Goal: Book appointment/travel/reservation

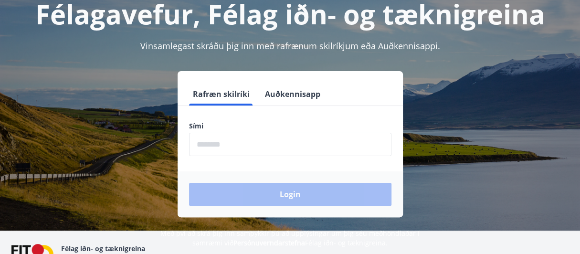
scroll to position [63, 0]
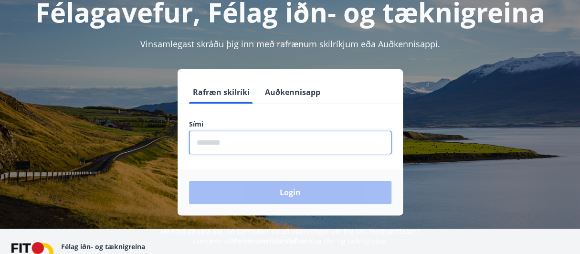
click at [216, 136] on input "phone" at bounding box center [290, 142] width 202 height 23
type input "********"
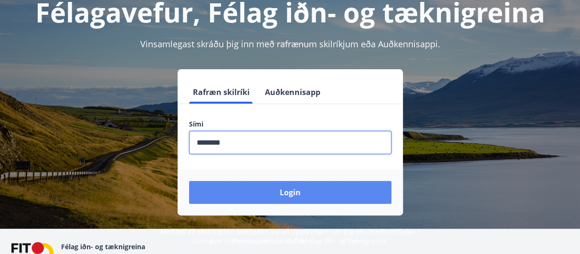
click at [287, 196] on button "Login" at bounding box center [290, 192] width 202 height 23
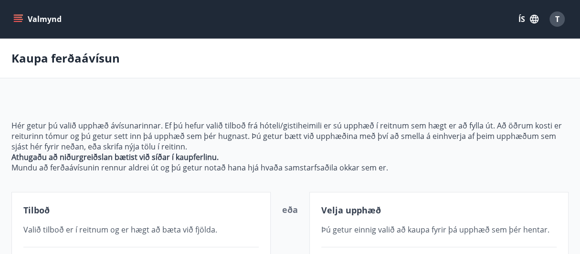
click at [16, 21] on icon "menu" at bounding box center [18, 21] width 9 height 1
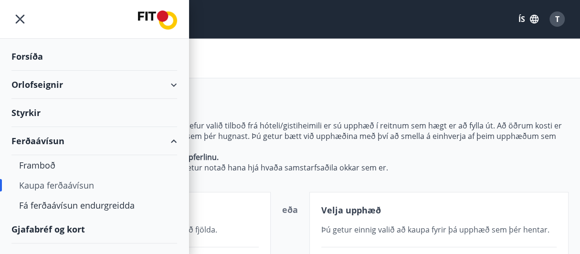
click at [34, 83] on div "Orlofseignir" at bounding box center [94, 85] width 166 height 28
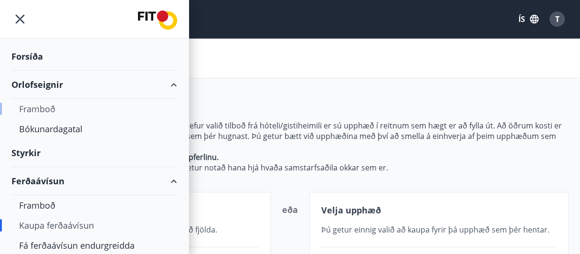
click at [46, 107] on div "Framboð" at bounding box center [94, 109] width 150 height 20
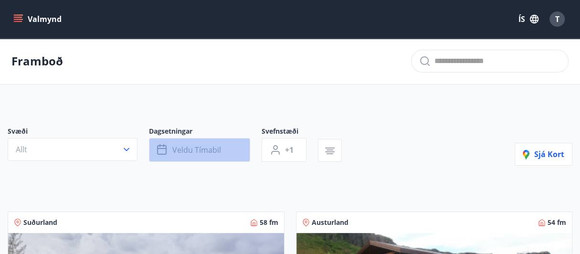
click at [219, 148] on span "Veldu tímabil" at bounding box center [196, 150] width 49 height 10
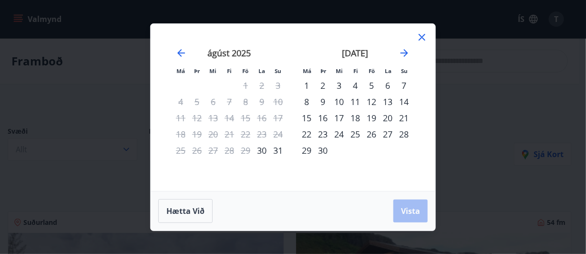
click at [369, 85] on div "5" at bounding box center [372, 85] width 16 height 16
click at [306, 102] on div "8" at bounding box center [307, 102] width 16 height 16
click at [406, 209] on span "Vista" at bounding box center [410, 211] width 19 height 10
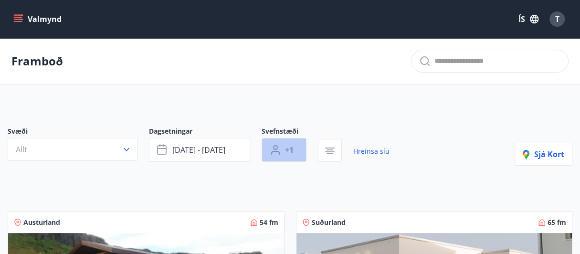
click at [279, 151] on icon "button" at bounding box center [275, 149] width 11 height 11
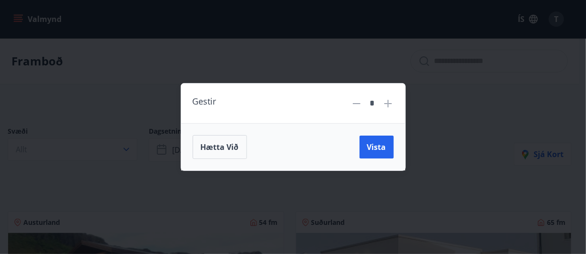
click at [388, 108] on icon at bounding box center [388, 103] width 11 height 11
type input "*"
click at [379, 150] on span "Vista" at bounding box center [376, 147] width 19 height 10
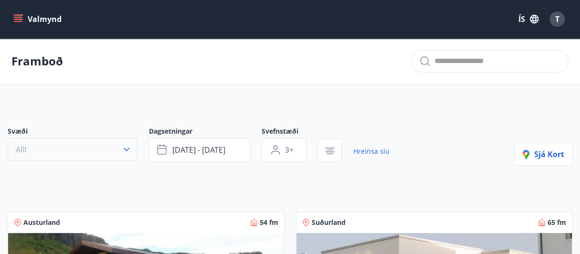
click at [127, 152] on icon "button" at bounding box center [127, 150] width 10 height 10
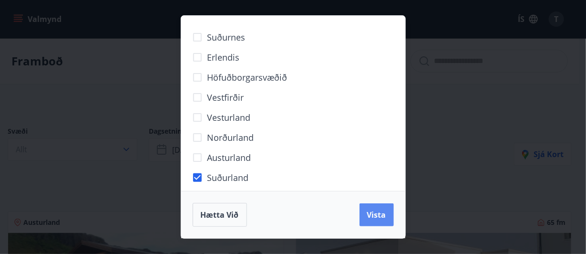
click at [378, 220] on span "Vista" at bounding box center [376, 214] width 19 height 10
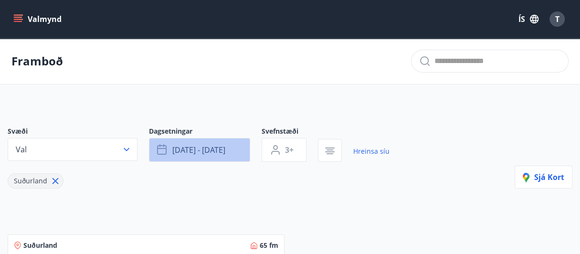
click at [201, 150] on span "sep 05 - sep 08" at bounding box center [198, 150] width 53 height 10
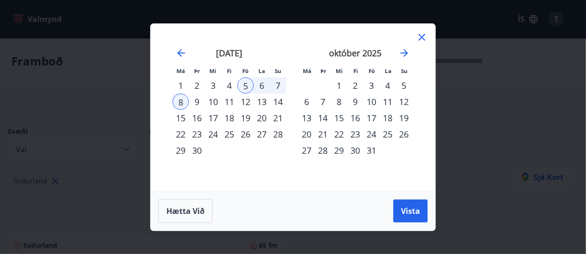
click at [243, 101] on div "12" at bounding box center [246, 102] width 16 height 16
click at [247, 86] on div "5" at bounding box center [246, 85] width 16 height 16
click at [246, 106] on div "12" at bounding box center [246, 102] width 16 height 16
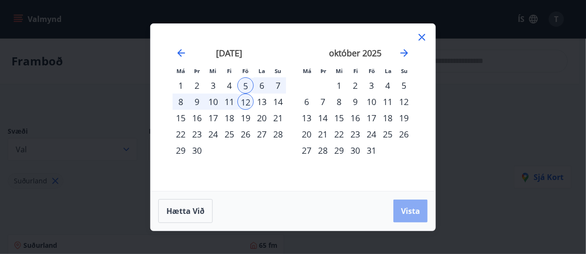
click at [413, 207] on span "Vista" at bounding box center [410, 211] width 19 height 10
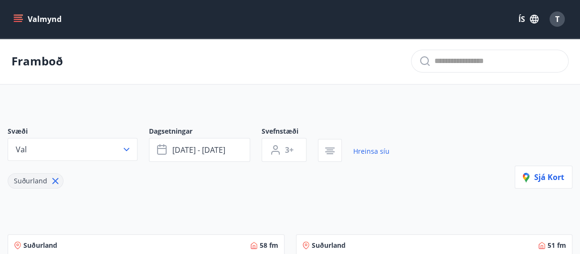
click at [24, 17] on button "Valmynd" at bounding box center [38, 18] width 54 height 17
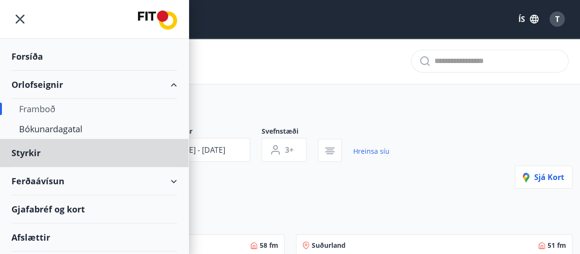
click at [32, 56] on div "Forsíða" at bounding box center [94, 56] width 166 height 28
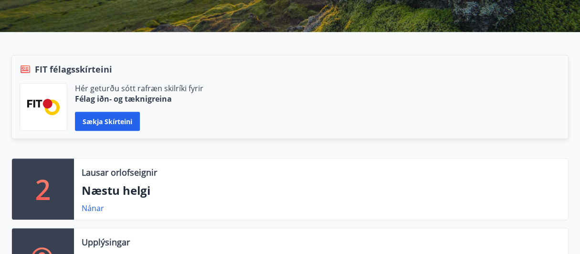
scroll to position [223, 0]
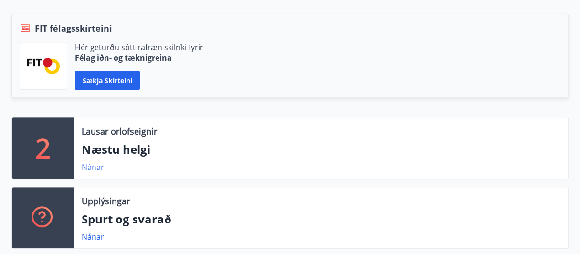
click at [97, 162] on link "Nánar" at bounding box center [93, 167] width 22 height 10
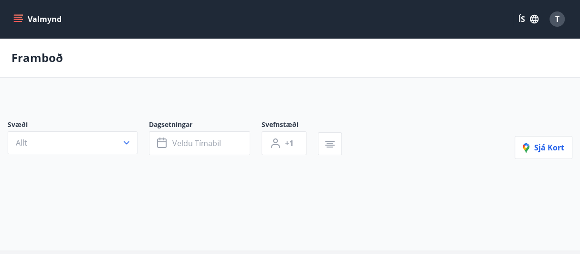
type input "*"
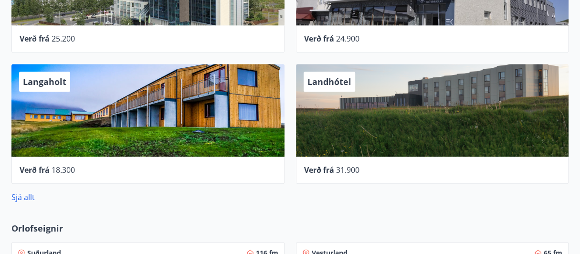
scroll to position [596, 0]
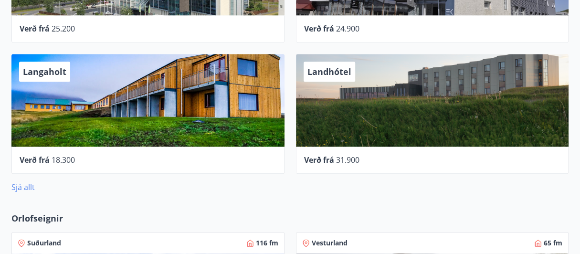
click at [17, 182] on link "Sjá allt" at bounding box center [22, 187] width 23 height 10
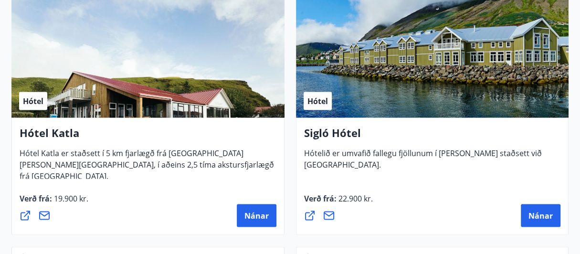
scroll to position [1005, 0]
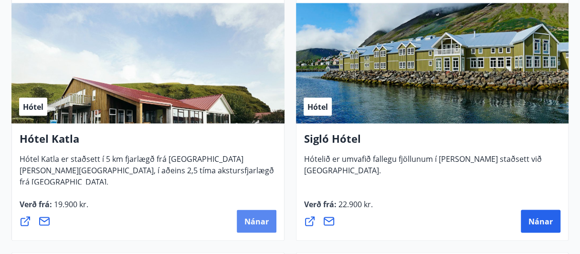
click at [261, 217] on span "Nánar" at bounding box center [256, 221] width 24 height 10
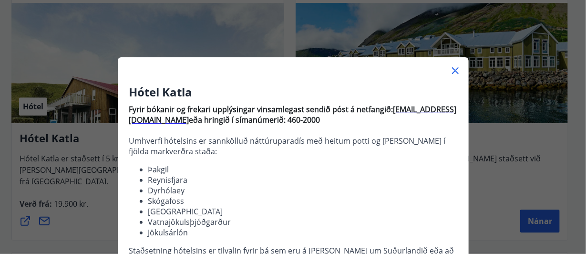
click at [453, 73] on icon at bounding box center [455, 70] width 11 height 11
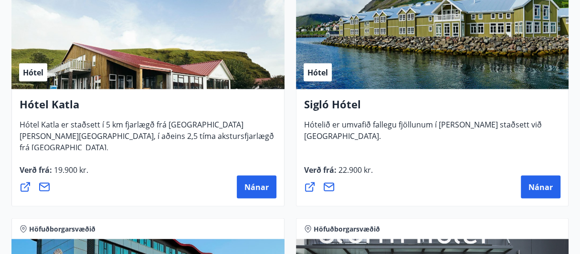
scroll to position [1000, 0]
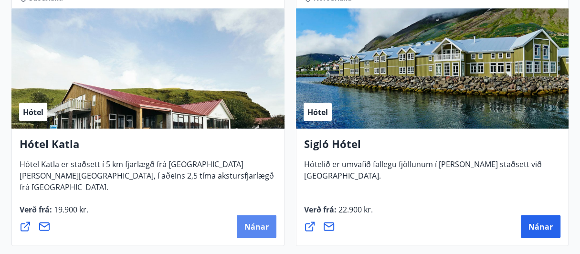
click at [251, 225] on span "Nánar" at bounding box center [256, 226] width 24 height 10
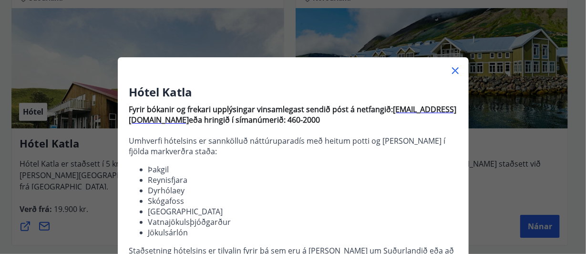
click at [455, 71] on icon at bounding box center [455, 70] width 1 height 1
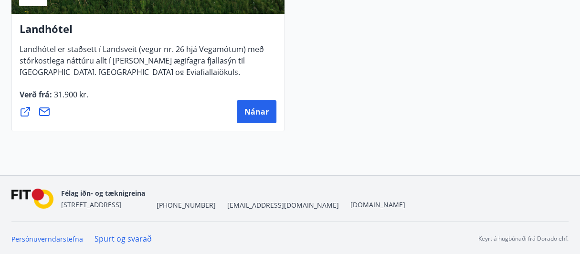
scroll to position [3838, 0]
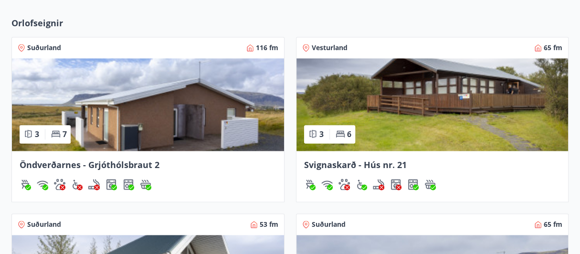
scroll to position [768, 0]
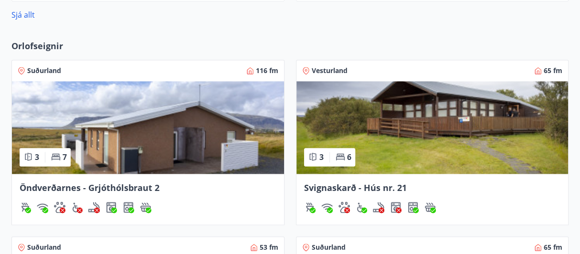
click at [228, 122] on img at bounding box center [148, 127] width 272 height 93
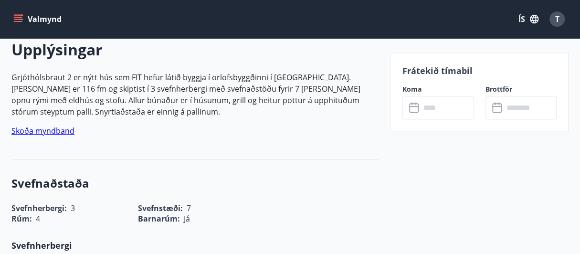
scroll to position [288, 0]
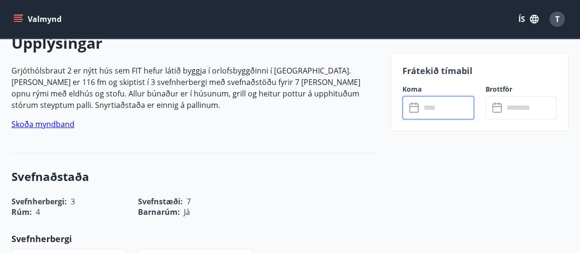
click at [437, 114] on input "text" at bounding box center [446, 107] width 53 height 23
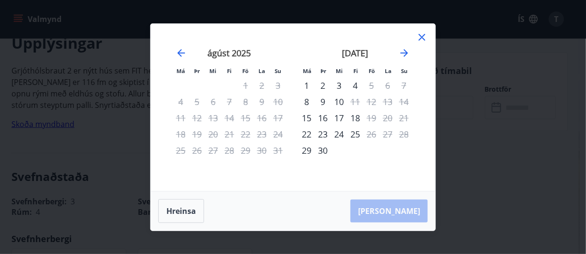
click at [424, 39] on icon at bounding box center [421, 36] width 11 height 11
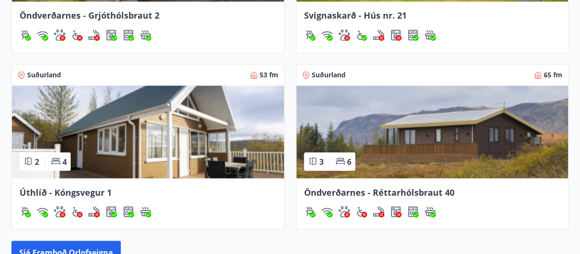
scroll to position [945, 0]
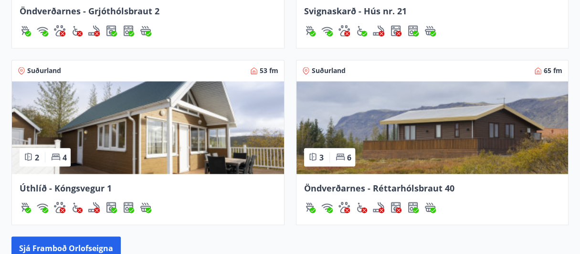
click at [377, 128] on img at bounding box center [432, 127] width 272 height 93
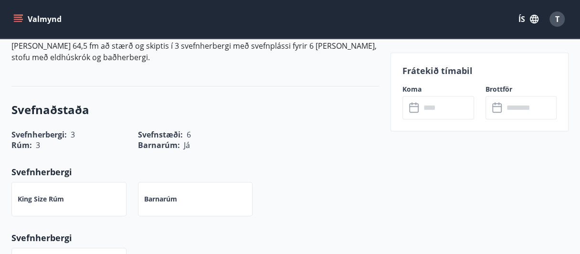
scroll to position [339, 0]
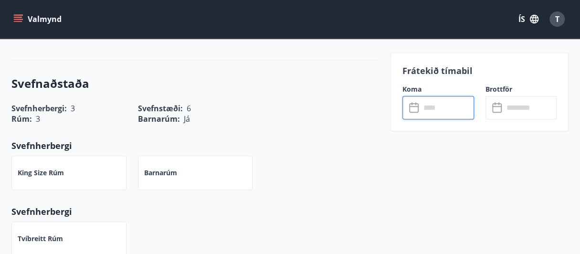
click at [440, 109] on input "text" at bounding box center [446, 107] width 53 height 23
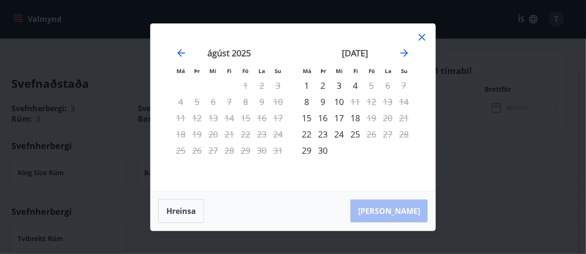
click at [423, 39] on icon at bounding box center [421, 36] width 11 height 11
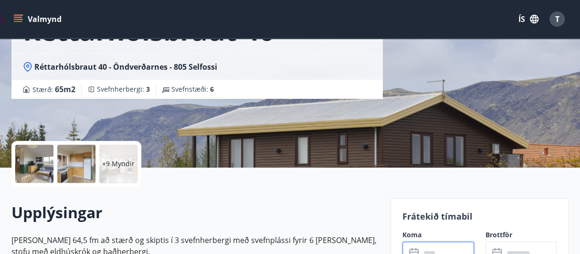
scroll to position [100, 0]
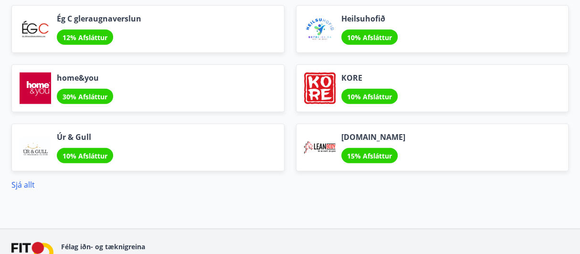
scroll to position [1335, 0]
